Goal: Task Accomplishment & Management: Use online tool/utility

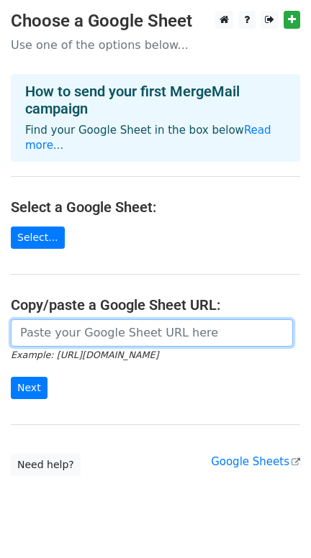
click at [124, 324] on input "url" at bounding box center [152, 332] width 282 height 27
paste input "https://docs.google.com/spreadsheets/d/19lXQmf4l71swiX2SsZByBl8CWmrvsAywCTpSnXE…"
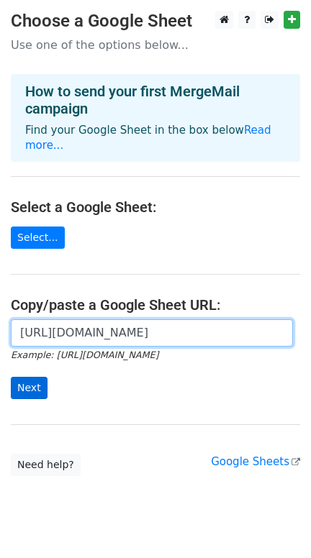
type input "https://docs.google.com/spreadsheets/d/19lXQmf4l71swiX2SsZByBl8CWmrvsAywCTpSnXE…"
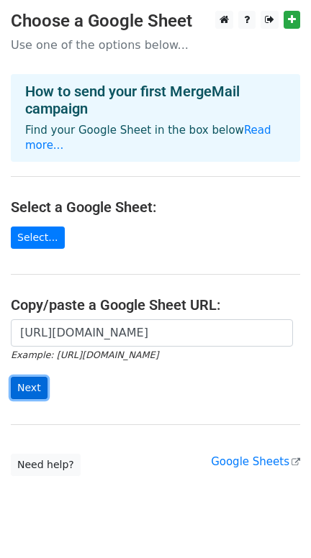
scroll to position [0, 0]
click at [33, 377] on input "Next" at bounding box center [29, 388] width 37 height 22
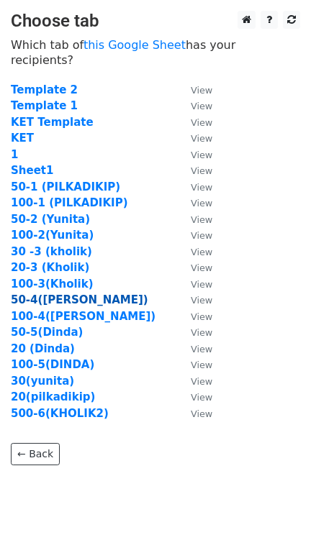
click at [55, 294] on strong "50-4([PERSON_NAME])" at bounding box center [79, 300] width 137 height 13
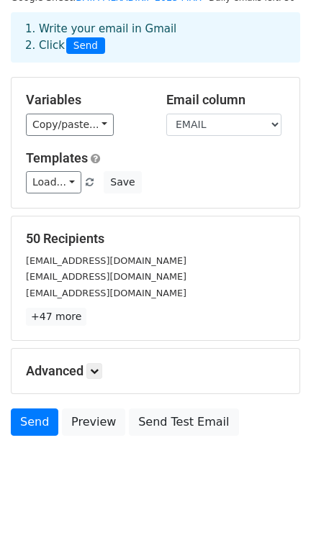
scroll to position [62, 0]
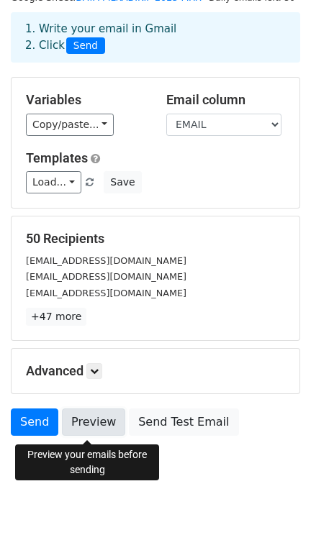
click at [92, 422] on link "Preview" at bounding box center [93, 422] width 63 height 27
click at [76, 426] on link "Preview" at bounding box center [93, 422] width 63 height 27
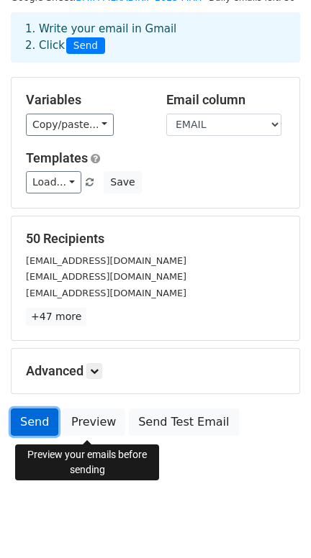
click at [37, 419] on link "Send" at bounding box center [34, 422] width 47 height 27
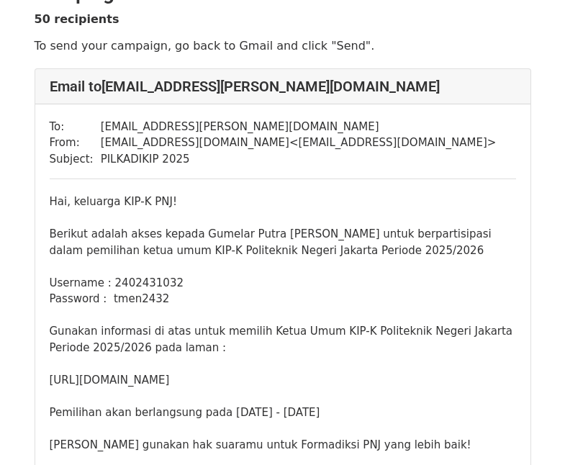
scroll to position [43, 0]
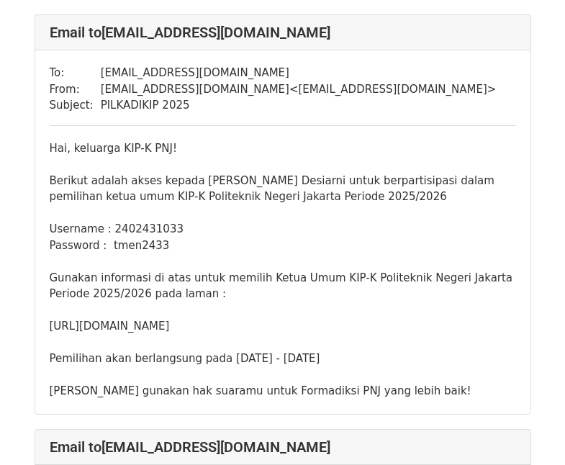
scroll to position [1332, 0]
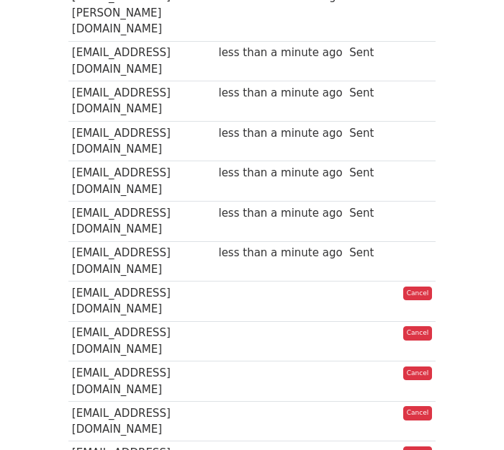
scroll to position [644, 0]
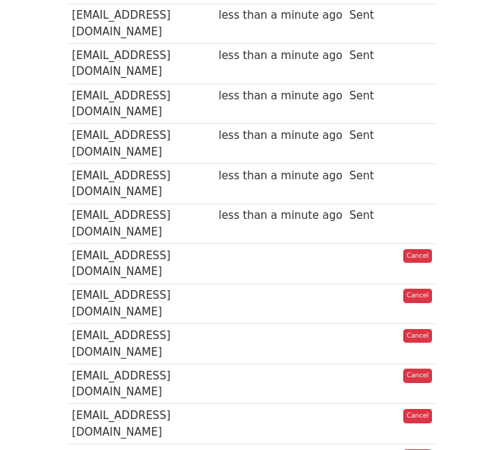
click at [311, 404] on td at bounding box center [280, 424] width 131 height 40
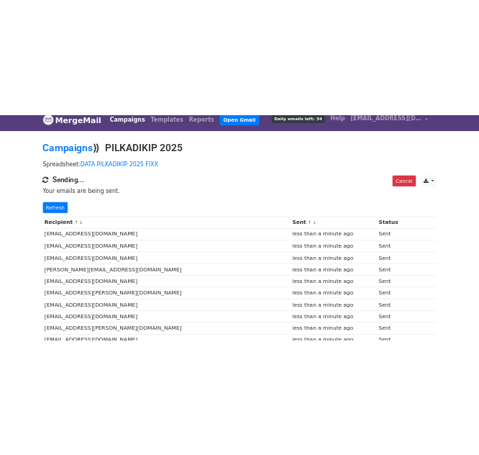
scroll to position [0, 0]
